Goal: Find specific page/section: Find specific page/section

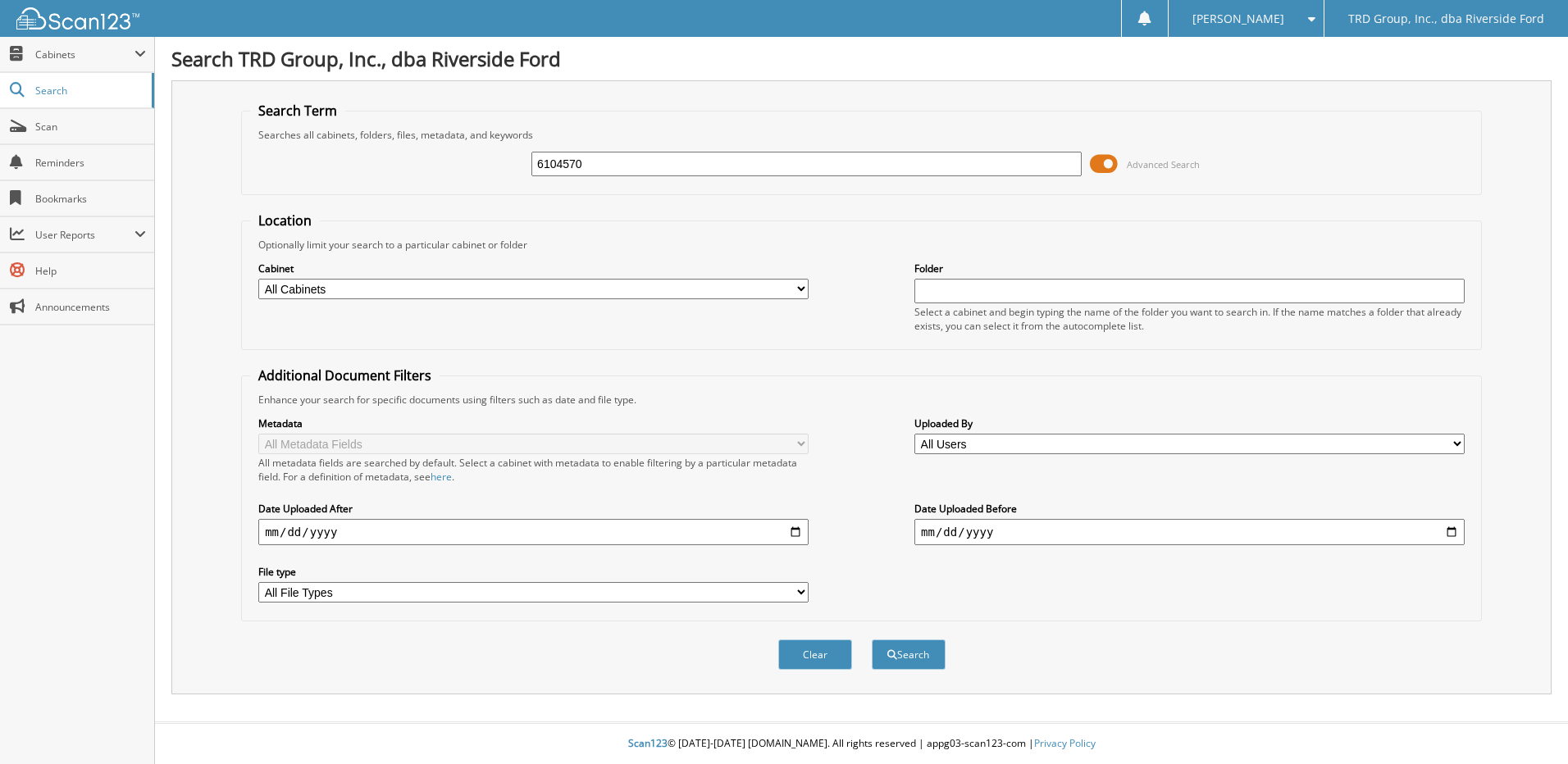
type input "6104570"
click at [872, 640] on button "Search" at bounding box center [909, 655] width 74 height 30
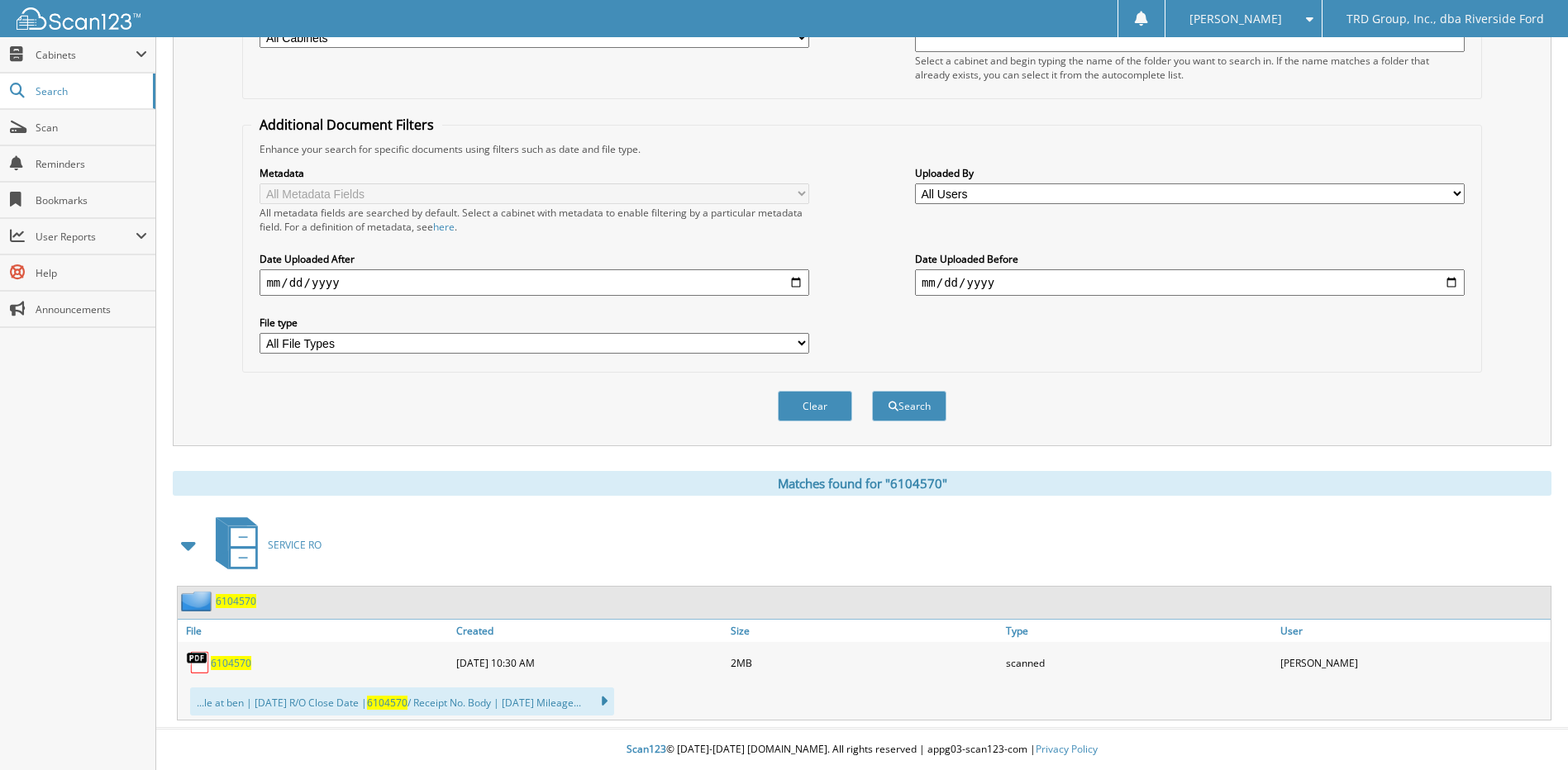
click at [228, 662] on span "6104570" at bounding box center [231, 663] width 41 height 14
